Goal: Information Seeking & Learning: Learn about a topic

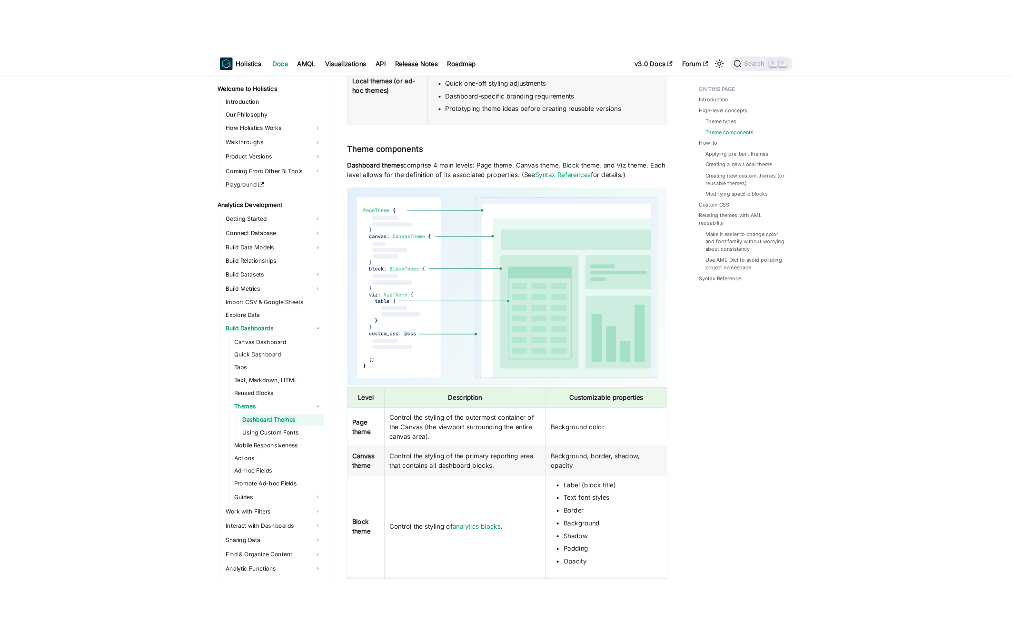
scroll to position [540, 0]
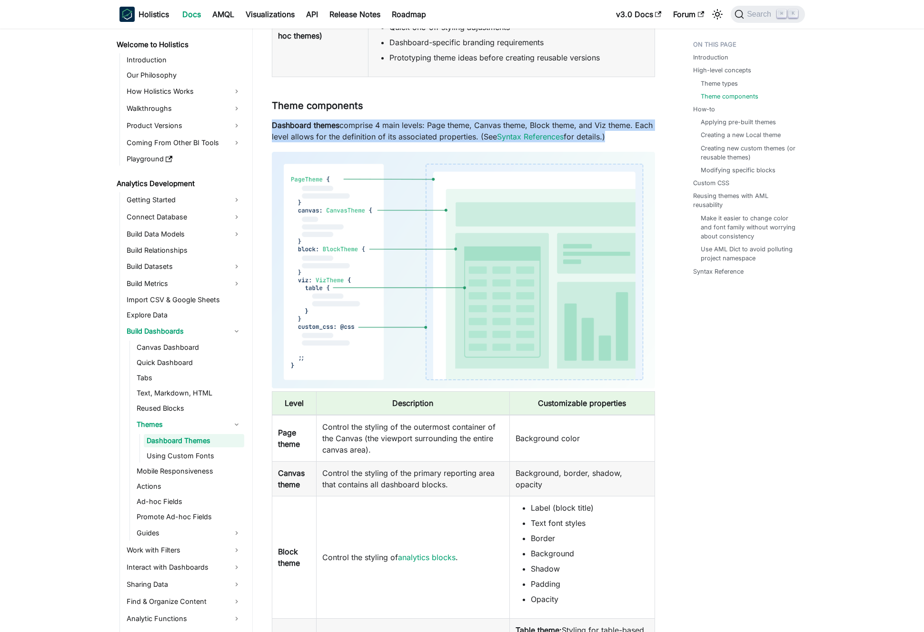
click at [414, 123] on p "Dashboard themes comprise 4 main levels: Page theme, Canvas theme, Block theme,…" at bounding box center [463, 131] width 383 height 23
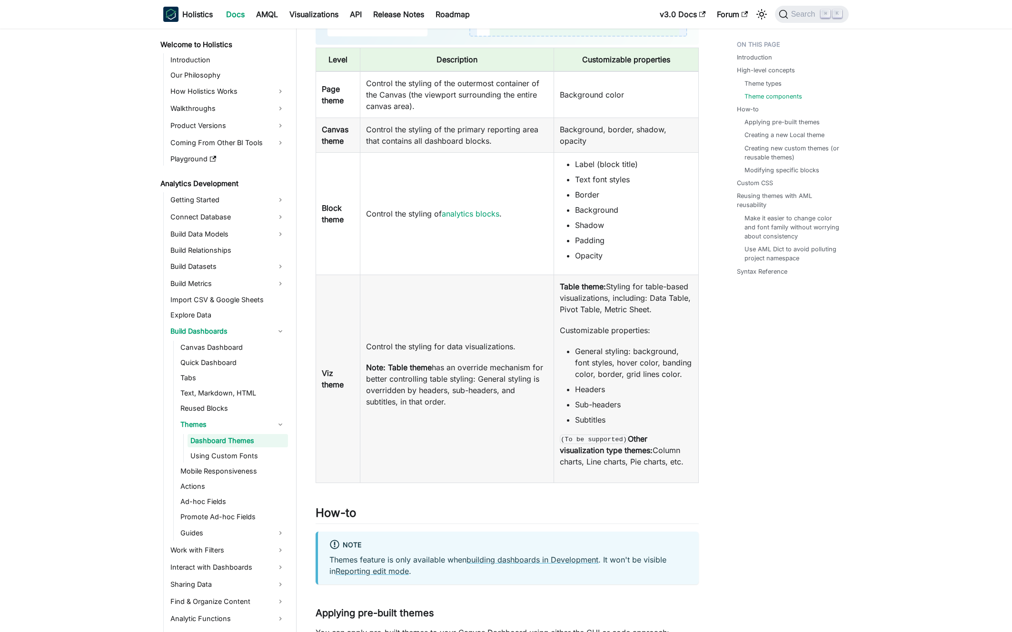
scroll to position [885, 0]
click at [471, 344] on td "Control the styling for data visualizations. Note: Table theme has an override …" at bounding box center [456, 378] width 193 height 208
click at [471, 346] on p "Control the styling for data visualizations." at bounding box center [456, 345] width 181 height 11
drag, startPoint x: 474, startPoint y: 352, endPoint x: 493, endPoint y: 397, distance: 48.4
click at [493, 397] on td "Control the styling for data visualizations. Note: Table theme has an override …" at bounding box center [456, 378] width 193 height 208
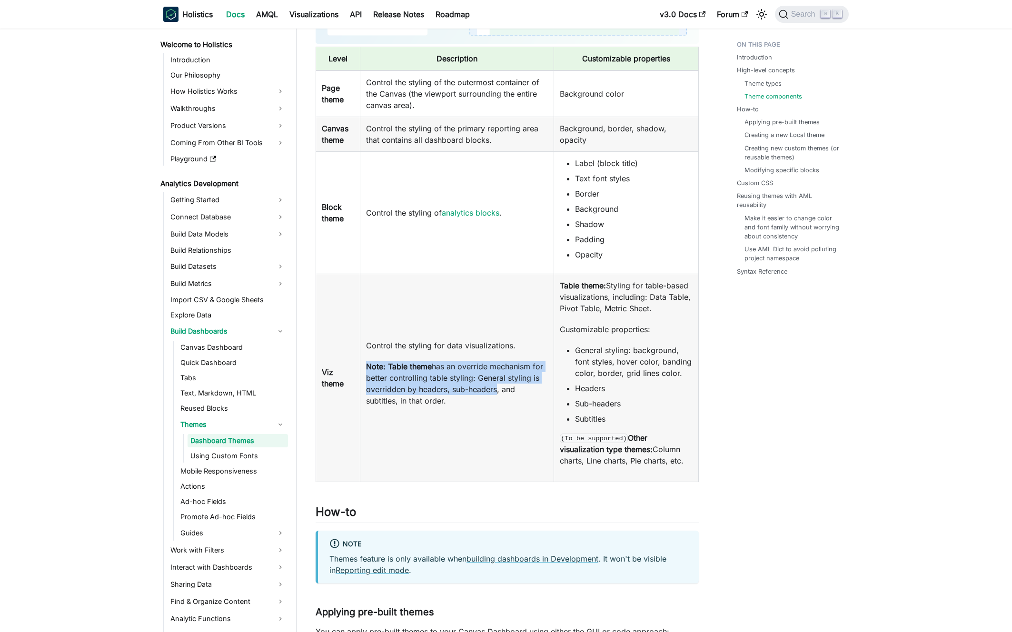
click at [493, 398] on p "Note: Table theme has an override mechanism for better controlling table stylin…" at bounding box center [456, 384] width 181 height 46
drag, startPoint x: 486, startPoint y: 401, endPoint x: 484, endPoint y: 369, distance: 32.9
click at [485, 373] on p "Note: Table theme has an override mechanism for better controlling table stylin…" at bounding box center [456, 384] width 181 height 46
click at [484, 368] on p "Note: Table theme has an override mechanism for better controlling table stylin…" at bounding box center [456, 384] width 181 height 46
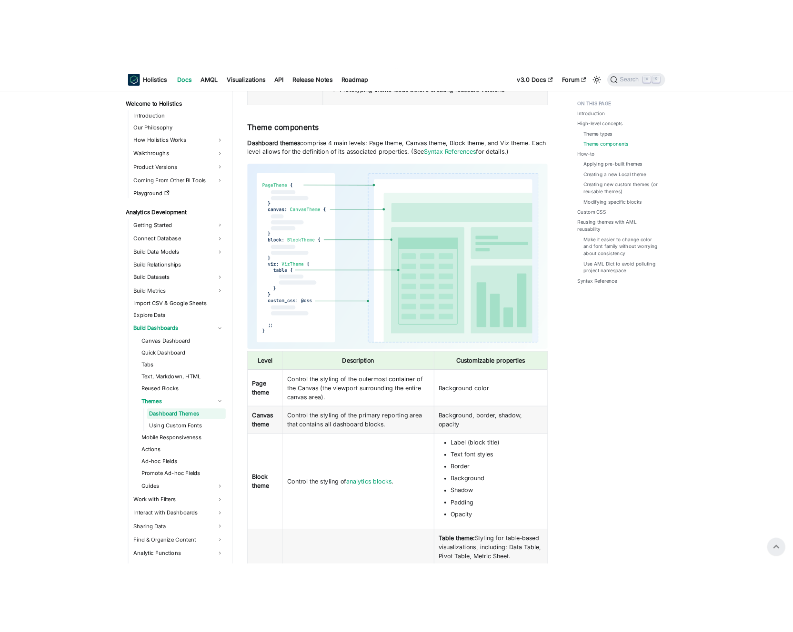
scroll to position [570, 0]
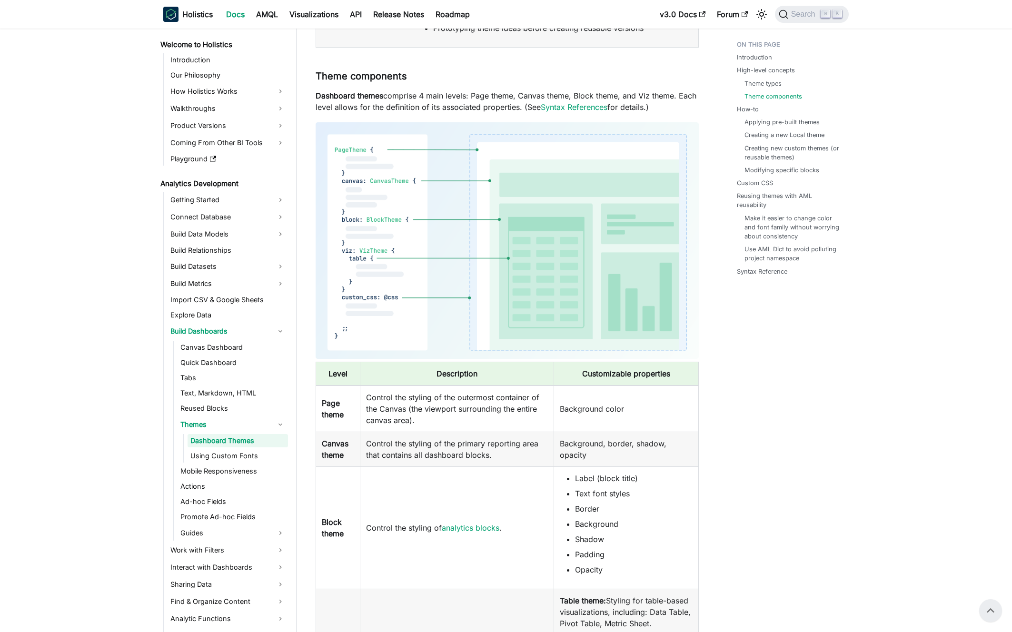
click at [414, 98] on p "Dashboard themes comprise 4 main levels: Page theme, Canvas theme, Block theme,…" at bounding box center [507, 101] width 383 height 23
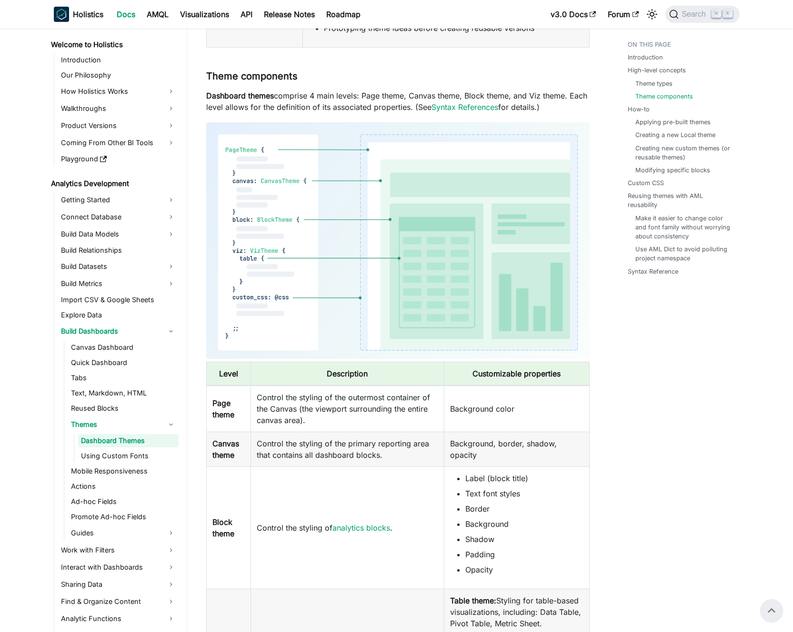
click at [383, 96] on p "Dashboard themes comprise 4 main levels: Page theme, Canvas theme, Block theme,…" at bounding box center [397, 101] width 383 height 23
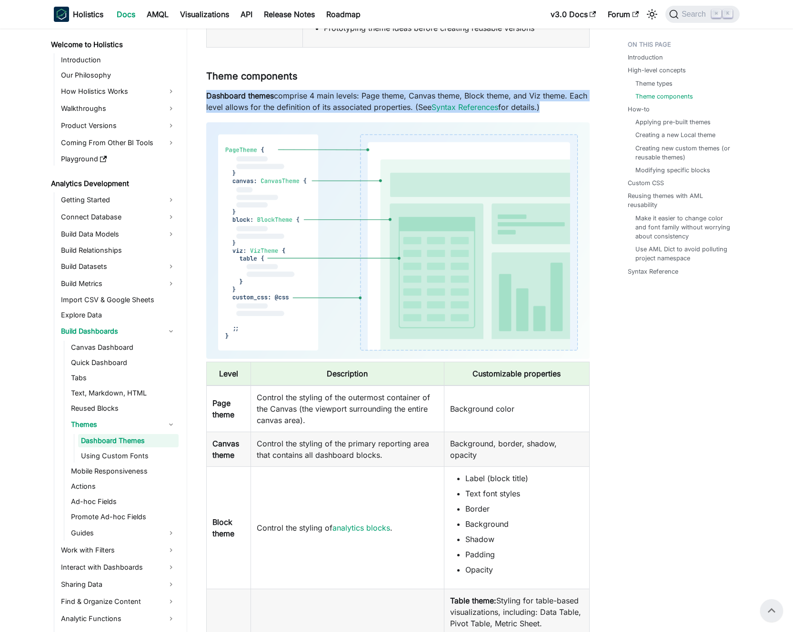
click at [383, 96] on p "Dashboard themes comprise 4 main levels: Page theme, Canvas theme, Block theme,…" at bounding box center [397, 101] width 383 height 23
